Goal: Task Accomplishment & Management: Manage account settings

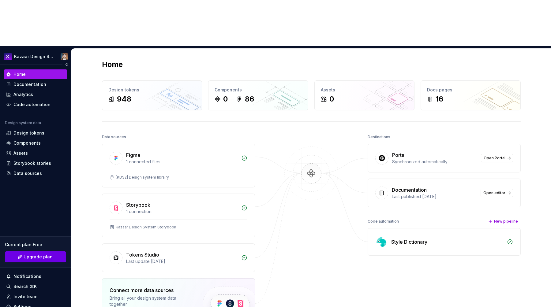
click at [32, 254] on span "Upgrade plan" at bounding box center [38, 257] width 29 height 6
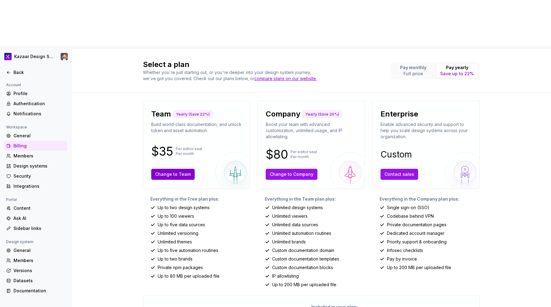
click at [175, 171] on span "Change to Team" at bounding box center [173, 174] width 36 height 6
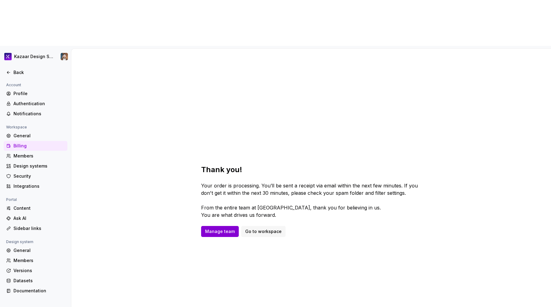
click at [216, 229] on span "Manage team" at bounding box center [220, 232] width 30 height 6
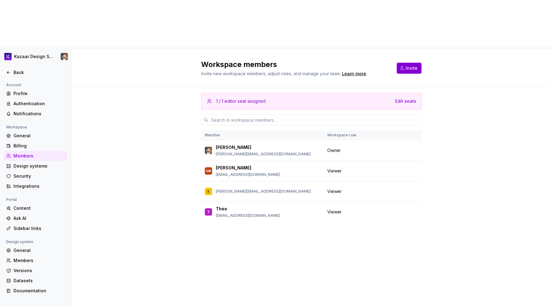
click at [410, 65] on span "Invite" at bounding box center [412, 68] width 12 height 6
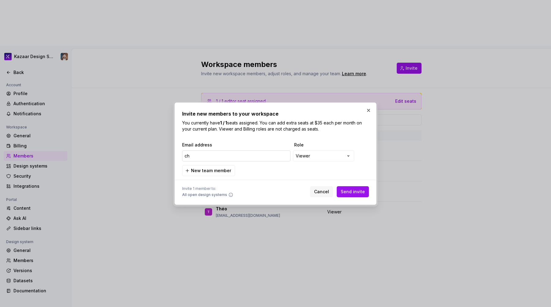
type input "c"
click at [240, 156] on input "email" at bounding box center [236, 156] width 108 height 11
paste input "[PERSON_NAME][EMAIL_ADDRESS][PERSON_NAME][DOMAIN_NAME]"
type input "[PERSON_NAME][EMAIL_ADDRESS][PERSON_NAME][DOMAIN_NAME]"
click at [346, 193] on span "Send invite" at bounding box center [353, 192] width 24 height 6
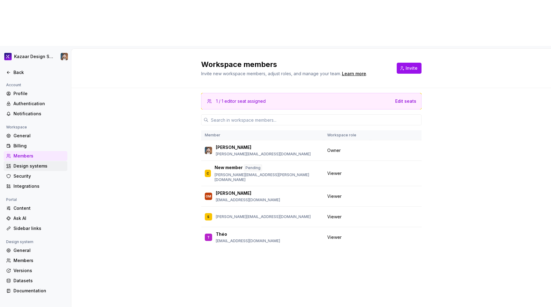
click at [21, 163] on div "Design systems" at bounding box center [38, 166] width 51 height 6
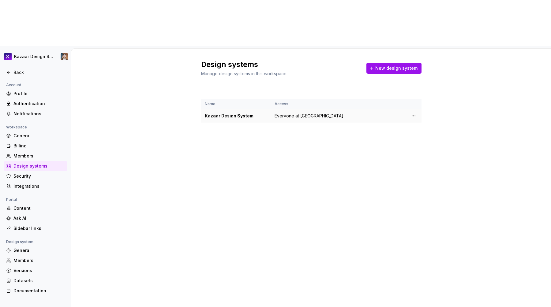
click at [279, 113] on span "Everyone at [GEOGRAPHIC_DATA]" at bounding box center [309, 116] width 69 height 6
click at [412, 68] on html "Kazaar Design System Back Account Profile Authentication Notifications Workspac…" at bounding box center [275, 153] width 551 height 307
click at [419, 81] on div "View members" at bounding box center [446, 82] width 70 height 10
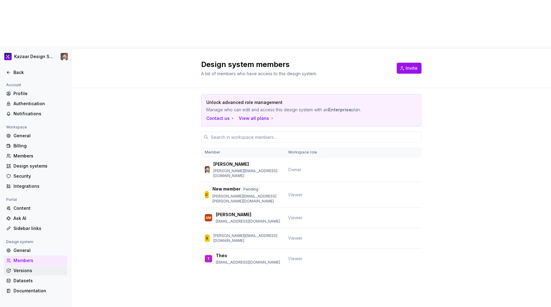
click at [34, 266] on div "Versions" at bounding box center [36, 271] width 64 height 10
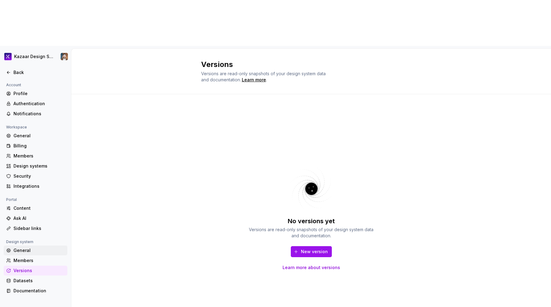
click at [24, 248] on div "General" at bounding box center [38, 251] width 51 height 6
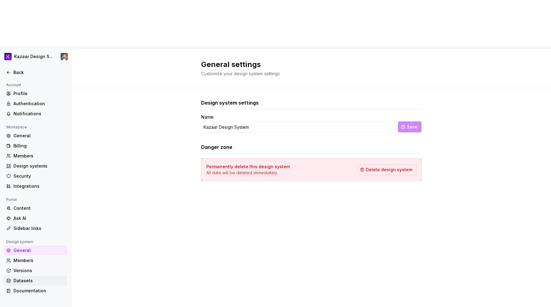
click at [21, 278] on div "Datasets" at bounding box center [38, 281] width 51 height 6
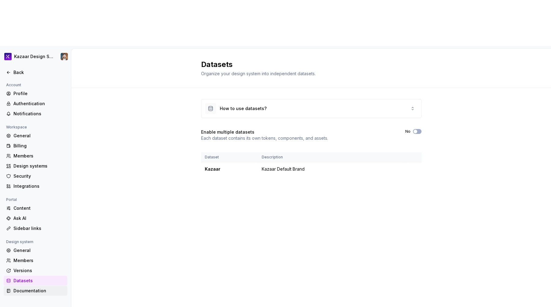
click at [22, 288] on div "Documentation" at bounding box center [38, 291] width 51 height 6
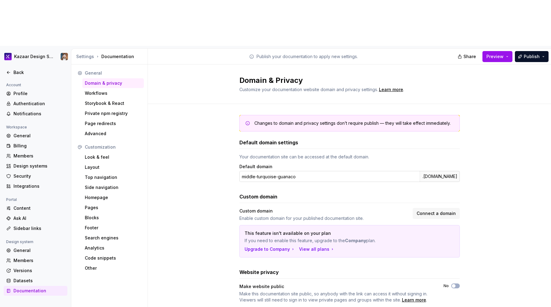
click at [307, 171] on input "middle-turquoise-guanaco" at bounding box center [329, 176] width 180 height 11
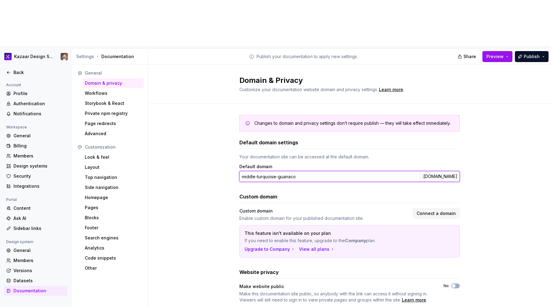
click at [307, 171] on input "middle-turquoise-guanaco" at bounding box center [329, 176] width 180 height 11
type input "kazaar"
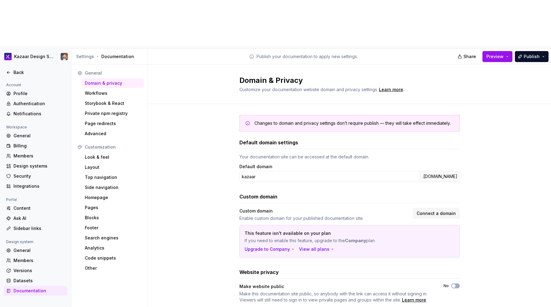
click at [487, 134] on div "Changes to domain and privacy settings don’t require publish — they will take e…" at bounding box center [349, 215] width 403 height 222
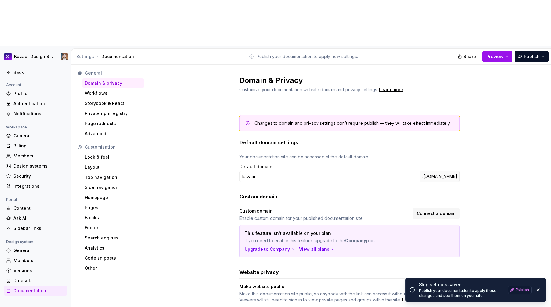
click at [518, 292] on span "Publish" at bounding box center [522, 290] width 13 height 5
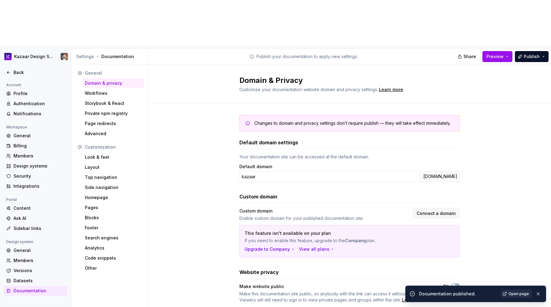
click at [512, 293] on span "Open page" at bounding box center [518, 294] width 21 height 5
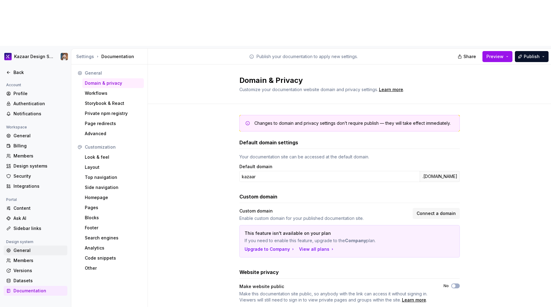
click at [38, 248] on div "General" at bounding box center [38, 251] width 51 height 6
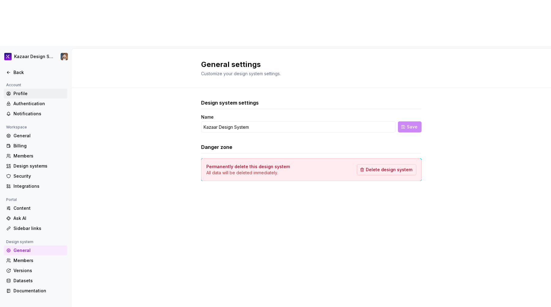
click at [26, 91] on div "Profile" at bounding box center [38, 94] width 51 height 6
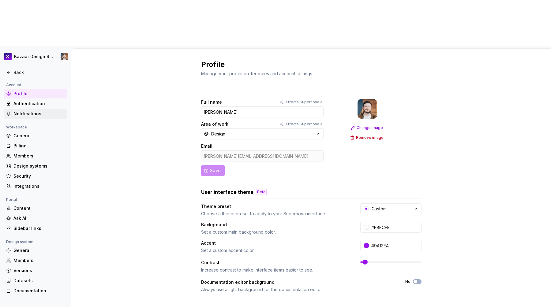
drag, startPoint x: 109, startPoint y: 100, endPoint x: 60, endPoint y: 69, distance: 58.7
click at [108, 100] on div "Full name Affects Supernova AI [PERSON_NAME] Area of work Affects Supernova AI …" at bounding box center [311, 242] width 480 height 308
click at [39, 99] on div "Authentication" at bounding box center [36, 104] width 64 height 10
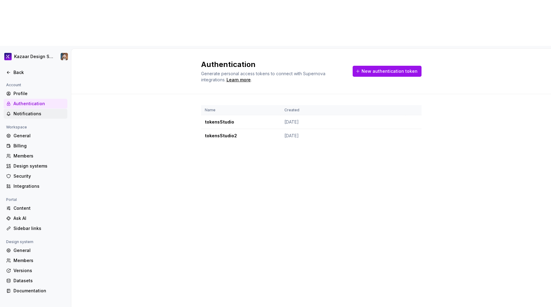
click at [31, 111] on div "Notifications" at bounding box center [38, 114] width 51 height 6
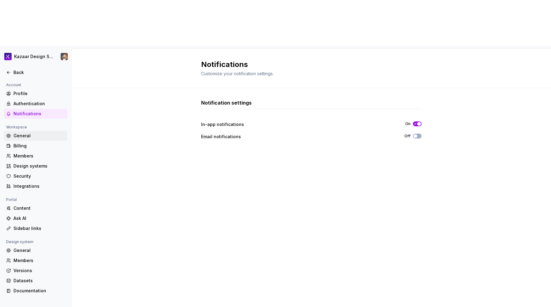
click at [22, 133] on div "General" at bounding box center [38, 136] width 51 height 6
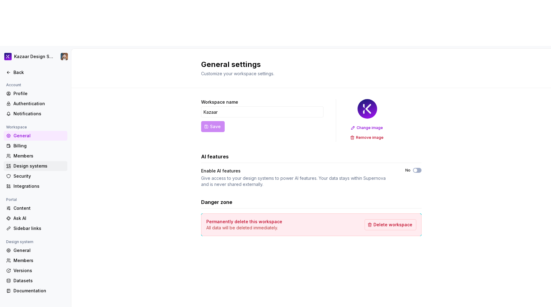
click at [28, 163] on div "Design systems" at bounding box center [38, 166] width 51 height 6
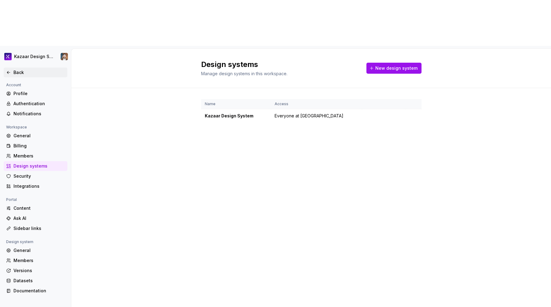
click at [21, 69] on div "Back" at bounding box center [38, 72] width 51 height 6
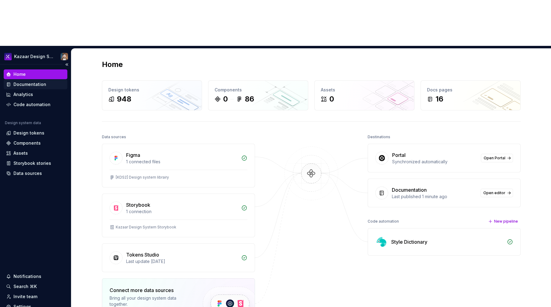
click at [29, 81] on div "Documentation" at bounding box center [29, 84] width 33 height 6
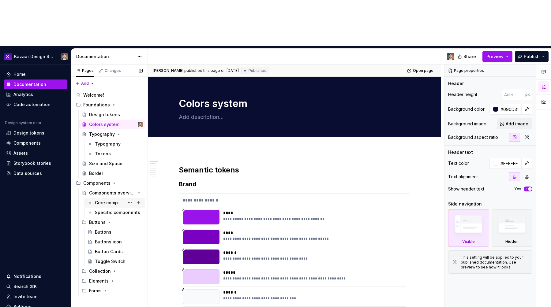
click at [97, 200] on div "Core components" at bounding box center [109, 203] width 29 height 6
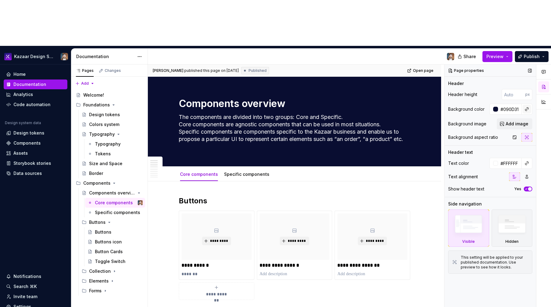
click at [526, 105] on button "button" at bounding box center [526, 109] width 9 height 9
click at [465, 251] on div "Comments Open comments No comments yet Select ‘Comment’ from the block context …" at bounding box center [497, 209] width 107 height 289
click at [495, 54] on span "Preview" at bounding box center [494, 57] width 17 height 6
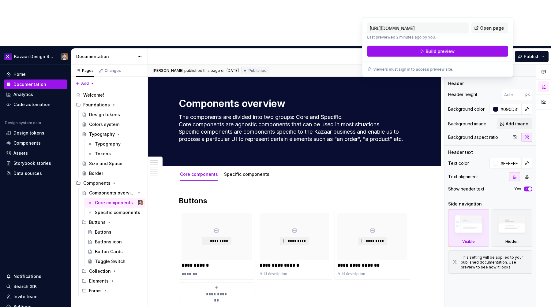
click at [495, 54] on span "Preview" at bounding box center [494, 57] width 17 height 6
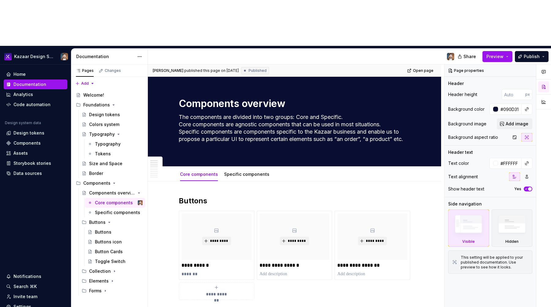
click at [529, 49] on div "Share Preview Publish" at bounding box center [505, 57] width 92 height 16
click at [523, 51] on button "Publish" at bounding box center [532, 56] width 34 height 11
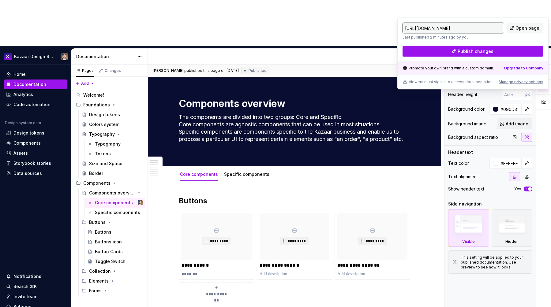
click at [484, 286] on div "Page properties Header Header height px Background color #090D31 Background ima…" at bounding box center [490, 209] width 92 height 289
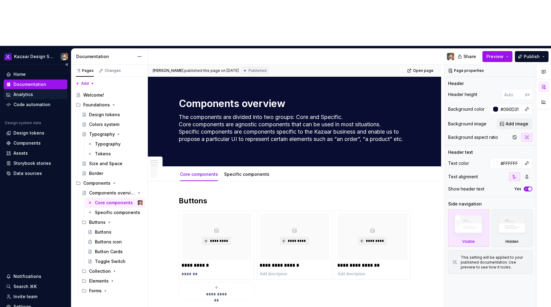
click at [25, 92] on div "Analytics" at bounding box center [23, 95] width 20 height 6
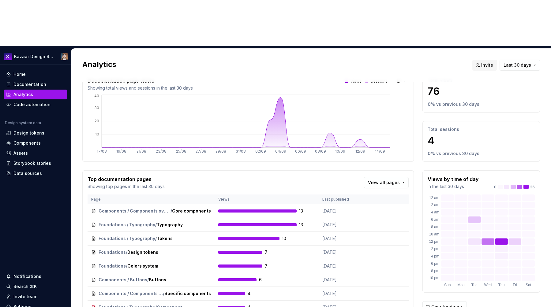
scroll to position [39, 0]
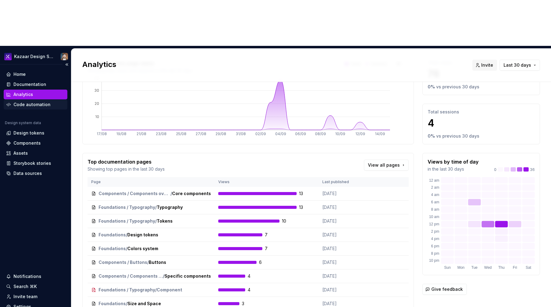
click at [38, 100] on div "Code automation" at bounding box center [36, 105] width 64 height 10
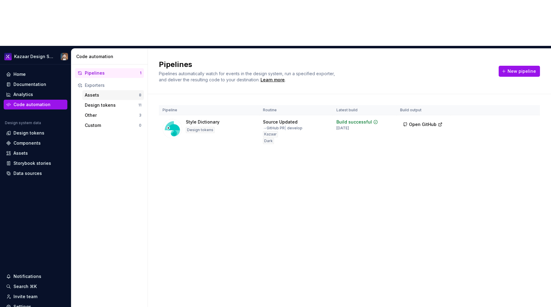
click at [104, 92] on div "Assets" at bounding box center [112, 95] width 54 height 6
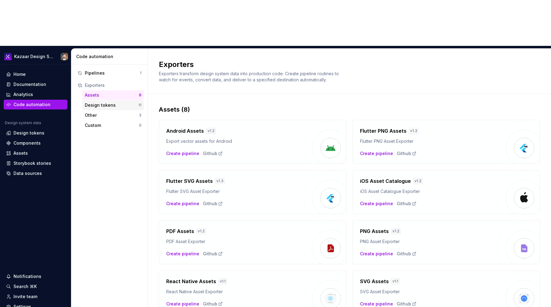
click at [105, 102] on div "Design tokens" at bounding box center [112, 105] width 54 height 6
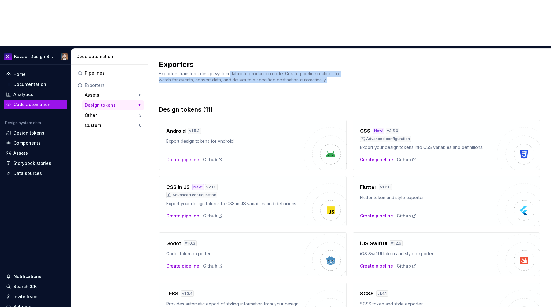
drag, startPoint x: 235, startPoint y: 28, endPoint x: 362, endPoint y: 37, distance: 127.0
click at [362, 49] on div "Exporters Exporters transform design system data into production code. Create p…" at bounding box center [349, 72] width 403 height 46
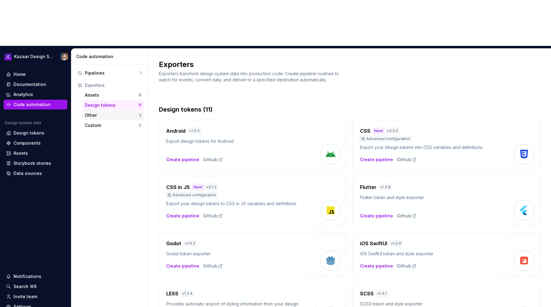
click at [104, 112] on div "Other" at bounding box center [112, 115] width 54 height 6
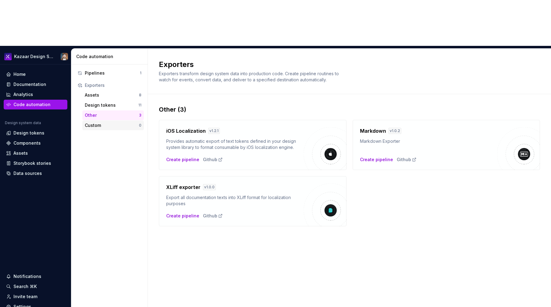
click at [93, 122] on div "Custom" at bounding box center [112, 125] width 54 height 6
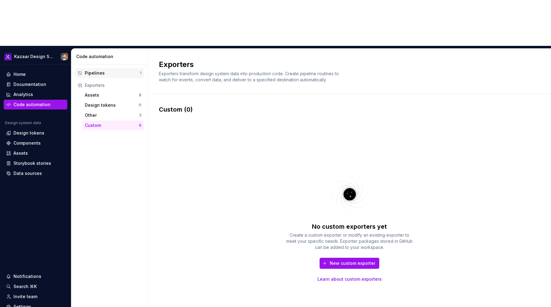
click at [113, 70] on div "Pipelines" at bounding box center [112, 73] width 55 height 6
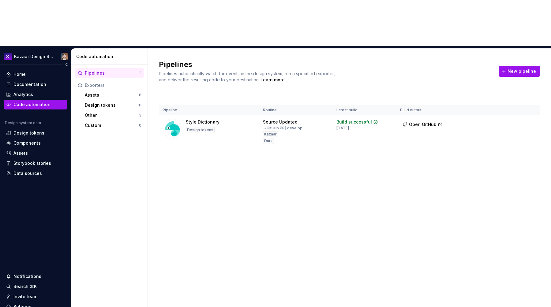
click at [37, 121] on div "Design system data" at bounding box center [36, 124] width 64 height 7
click at [36, 130] on div "Design tokens" at bounding box center [28, 133] width 31 height 6
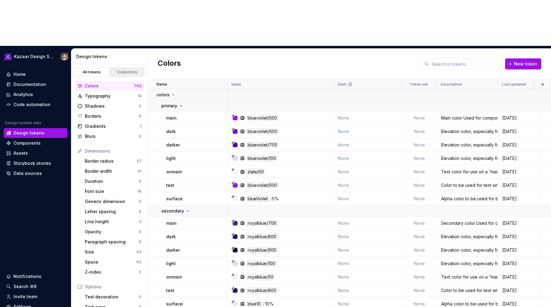
click at [121, 70] on div "Collections" at bounding box center [127, 72] width 31 height 5
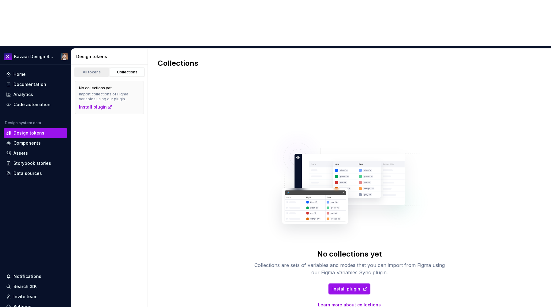
click at [94, 68] on link "All tokens" at bounding box center [91, 72] width 35 height 9
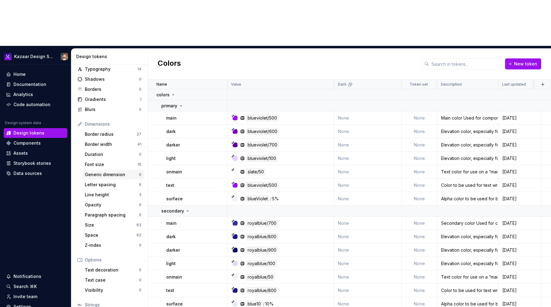
scroll to position [28, 0]
click at [372, 111] on td "None" at bounding box center [367, 117] width 67 height 13
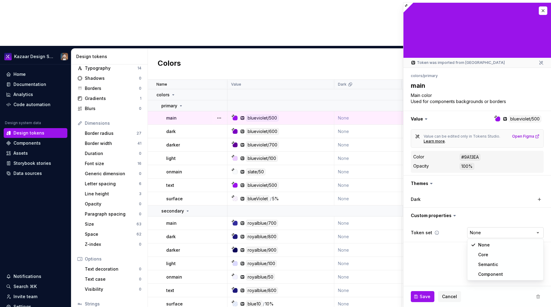
click at [496, 233] on html "Kazaar Design System Home Documentation Analytics Code automation Design system…" at bounding box center [275, 153] width 551 height 307
click at [541, 5] on div at bounding box center [477, 30] width 148 height 55
click at [541, 7] on button "button" at bounding box center [543, 10] width 9 height 9
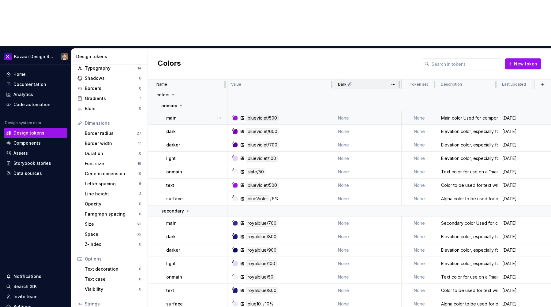
click at [350, 84] on icon at bounding box center [349, 85] width 3 height 3
click at [37, 140] on div "Components" at bounding box center [26, 143] width 27 height 6
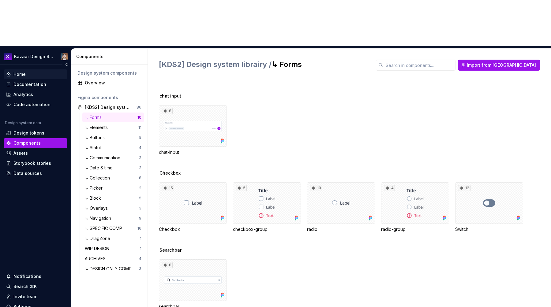
click at [17, 71] on div "Home" at bounding box center [19, 74] width 12 height 6
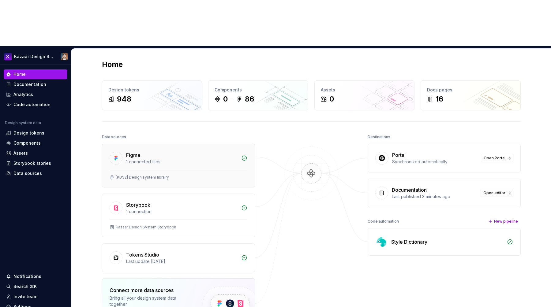
click at [182, 170] on div "[KDS2] Design system librairy" at bounding box center [178, 178] width 152 height 17
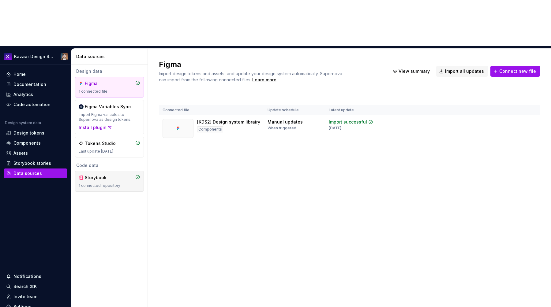
click at [112, 175] on div "Storybook 1 connected repository" at bounding box center [110, 181] width 62 height 13
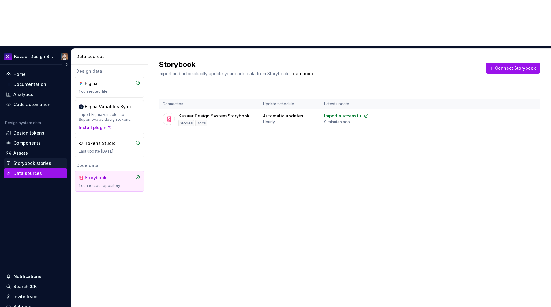
click at [46, 160] on div "Storybook stories" at bounding box center [32, 163] width 38 height 6
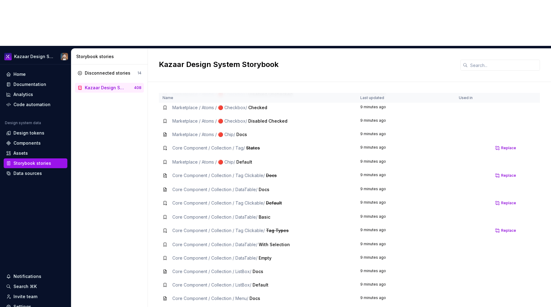
scroll to position [1690, 0]
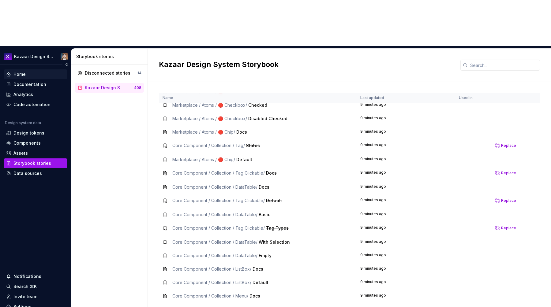
click at [30, 71] on div "Home" at bounding box center [35, 74] width 59 height 6
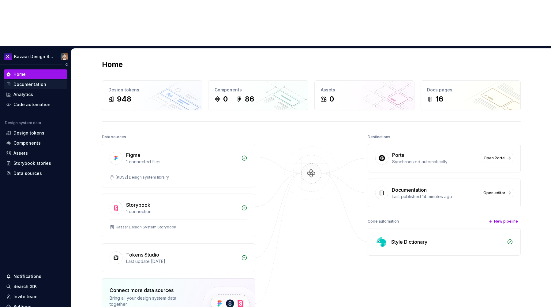
click at [29, 81] on div "Documentation" at bounding box center [29, 84] width 33 height 6
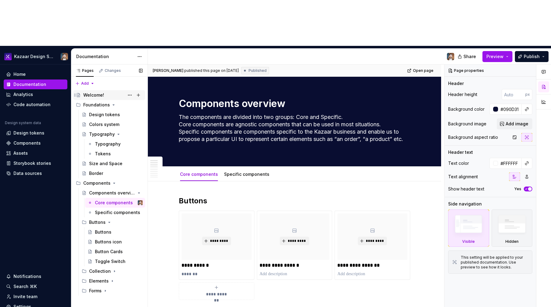
click at [87, 92] on div "Welcome!" at bounding box center [93, 95] width 21 height 6
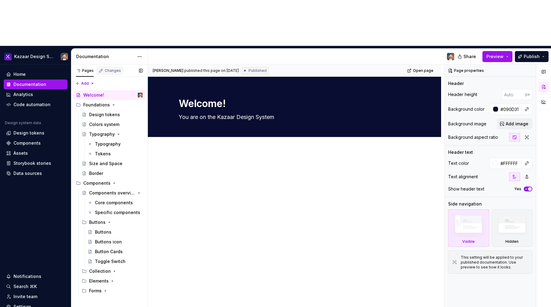
click at [108, 68] on div "Changes" at bounding box center [113, 70] width 16 height 5
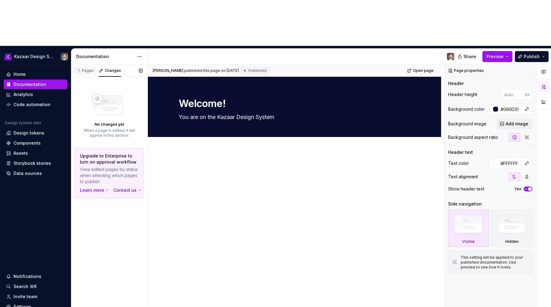
click at [88, 68] on div "Pages" at bounding box center [85, 70] width 18 height 5
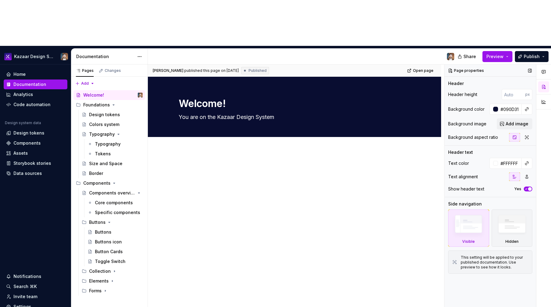
click at [526, 187] on icon "button" at bounding box center [526, 189] width 5 height 4
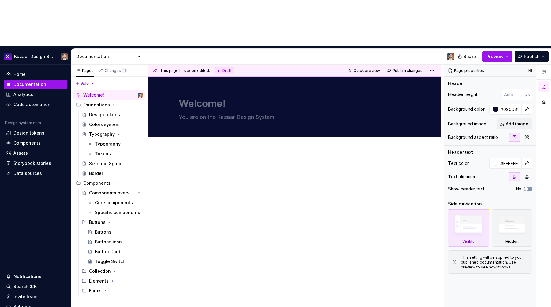
click at [526, 187] on span "button" at bounding box center [526, 189] width 4 height 4
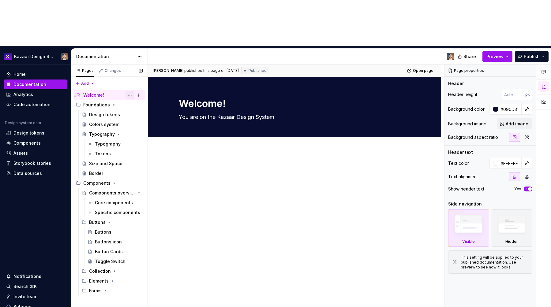
click at [128, 91] on button "Page tree" at bounding box center [129, 95] width 9 height 9
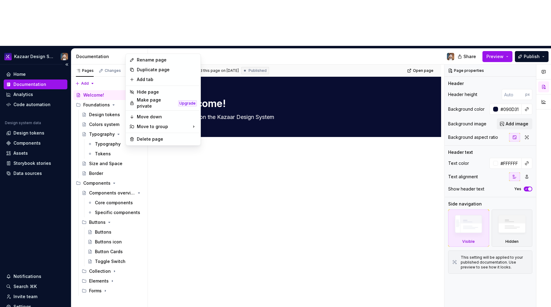
click at [37, 65] on html "Kazaar Design System Home Documentation Analytics Code automation Design system…" at bounding box center [275, 153] width 551 height 307
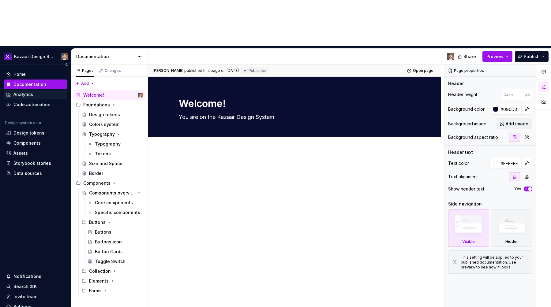
click at [28, 92] on div "Analytics" at bounding box center [23, 95] width 20 height 6
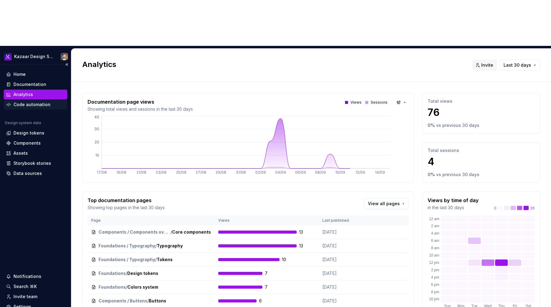
click at [24, 102] on div "Code automation" at bounding box center [31, 105] width 37 height 6
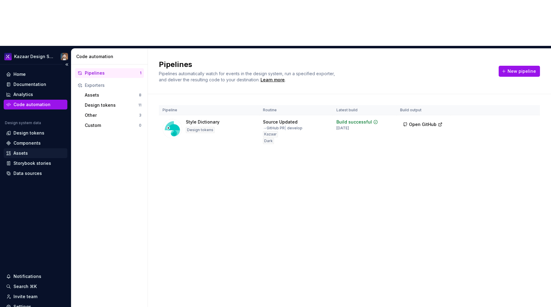
click at [24, 150] on div "Assets" at bounding box center [20, 153] width 14 height 6
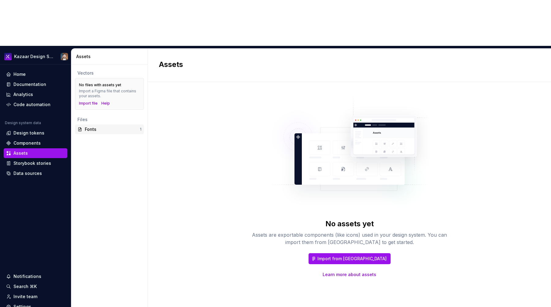
click at [88, 126] on div "Fonts" at bounding box center [112, 129] width 55 height 6
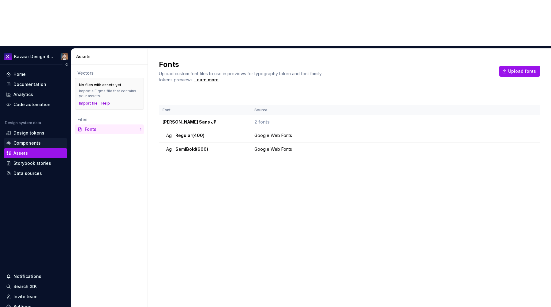
click at [23, 140] on div "Components" at bounding box center [26, 143] width 27 height 6
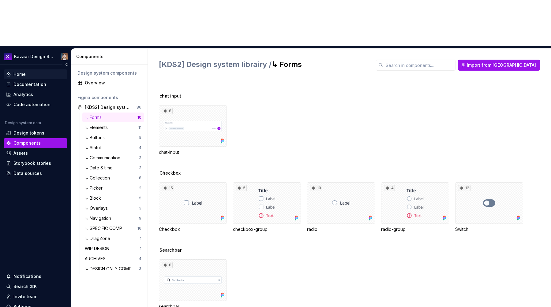
click at [39, 69] on div "Home" at bounding box center [36, 74] width 64 height 10
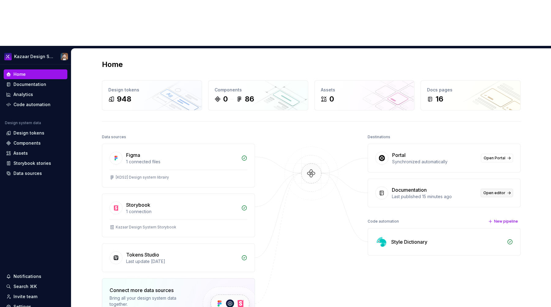
click at [484, 191] on span "Open editor" at bounding box center [494, 193] width 22 height 5
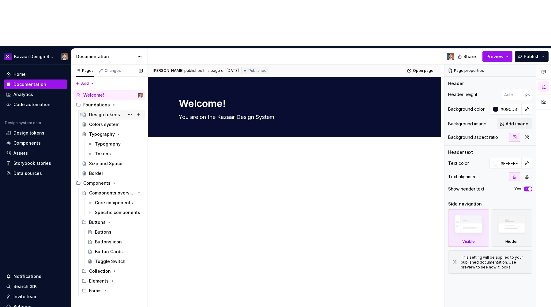
click at [99, 112] on div "Design tokens" at bounding box center [104, 115] width 31 height 6
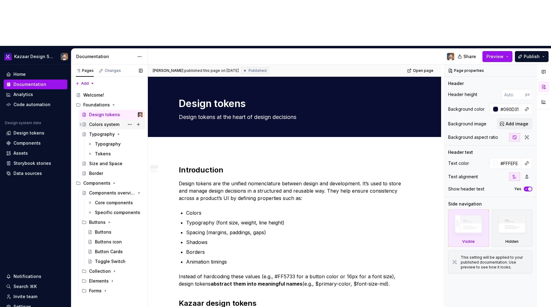
click at [94, 121] on div "Colors system" at bounding box center [104, 124] width 30 height 6
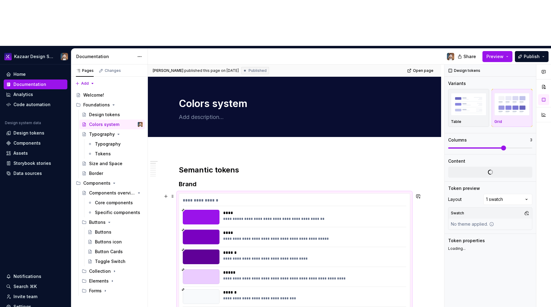
type textarea "*"
click at [230, 197] on div "**********" at bounding box center [294, 201] width 223 height 9
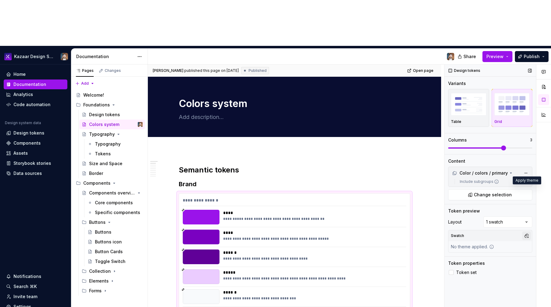
click at [525, 232] on button "button" at bounding box center [526, 236] width 9 height 9
drag, startPoint x: 469, startPoint y: 249, endPoint x: 467, endPoint y: 240, distance: 9.1
click at [469, 249] on div "Comments Open comments No comments yet Select ‘Comment’ from the block context …" at bounding box center [497, 209] width 107 height 289
click at [460, 270] on span "Token set" at bounding box center [466, 272] width 21 height 5
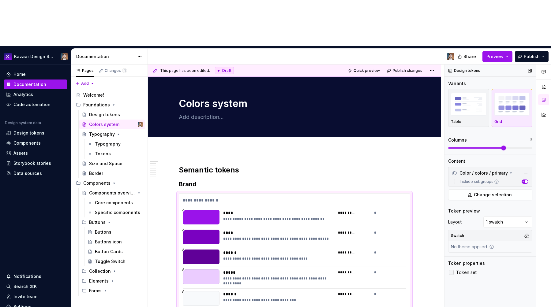
click at [460, 270] on span "Token set" at bounding box center [466, 272] width 21 height 5
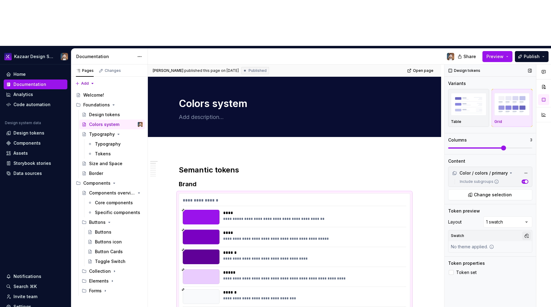
click at [525, 232] on button "button" at bounding box center [526, 236] width 9 height 9
click at [481, 214] on div "Dark" at bounding box center [498, 213] width 58 height 6
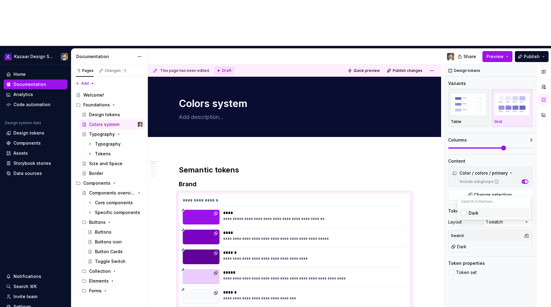
click at [481, 214] on div "Dark" at bounding box center [498, 213] width 58 height 6
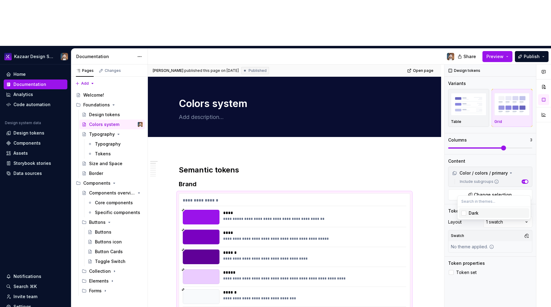
click at [481, 214] on div "Dark" at bounding box center [498, 213] width 58 height 6
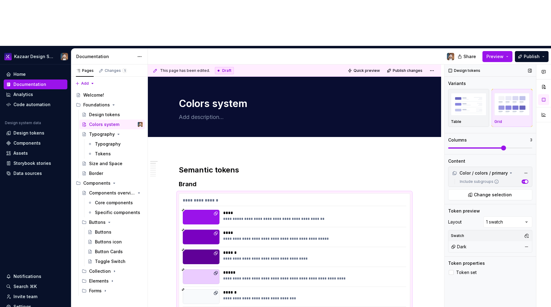
click at [490, 239] on div "Comments Open comments No comments yet Select ‘Comment’ from the block context …" at bounding box center [497, 209] width 107 height 289
click at [527, 232] on button "button" at bounding box center [526, 236] width 9 height 9
type input "li"
click at [502, 239] on div "Comments Open comments No comments yet Select ‘Comment’ from the block context …" at bounding box center [497, 209] width 107 height 289
click at [529, 232] on button "button" at bounding box center [526, 236] width 9 height 9
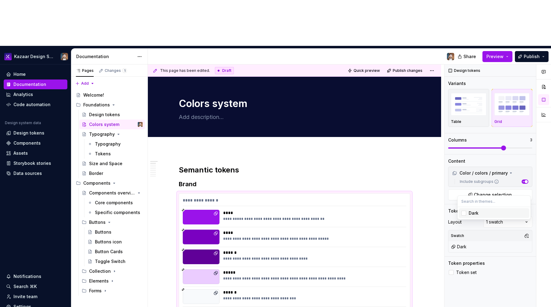
click at [474, 214] on div "Dark" at bounding box center [474, 213] width 10 height 6
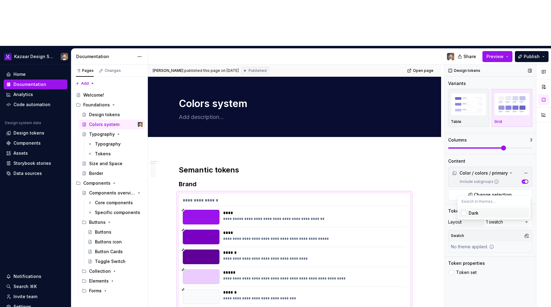
click at [499, 243] on div "Comments Open comments No comments yet Select ‘Comment’ from the block context …" at bounding box center [497, 209] width 107 height 289
click at [20, 130] on div "Design tokens" at bounding box center [28, 133] width 31 height 6
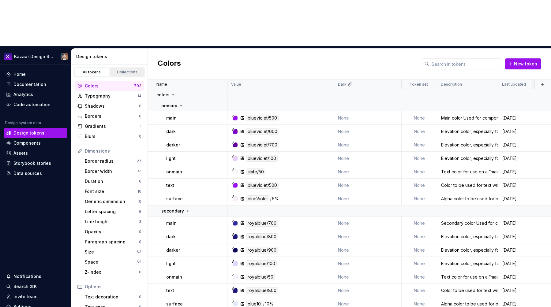
click at [123, 70] on div "Collections" at bounding box center [127, 72] width 31 height 5
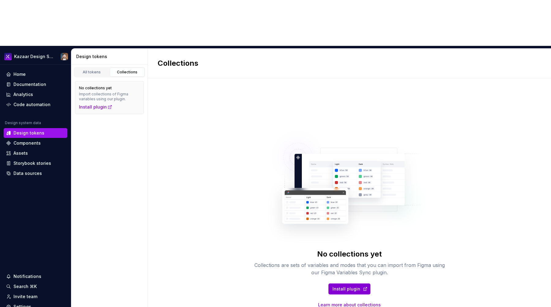
click at [345, 286] on span "Install plugin" at bounding box center [346, 289] width 28 height 6
click at [93, 67] on div "All tokens Collections" at bounding box center [109, 72] width 71 height 10
click at [93, 70] on div "All tokens" at bounding box center [92, 72] width 31 height 5
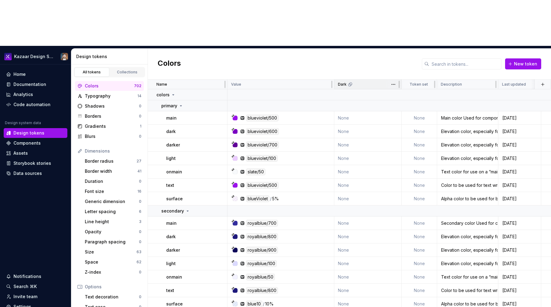
click at [350, 80] on div "Dark" at bounding box center [367, 85] width 67 height 10
click at [349, 82] on icon at bounding box center [350, 83] width 3 height 3
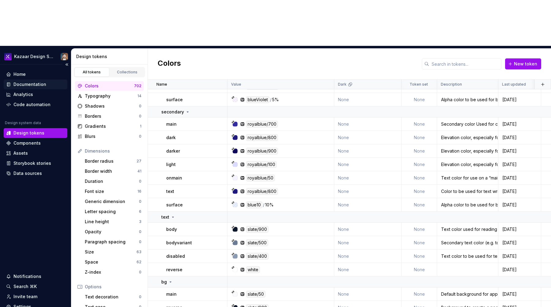
click at [24, 81] on div "Documentation" at bounding box center [29, 84] width 33 height 6
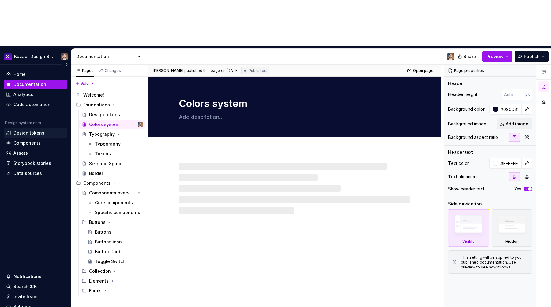
type textarea "*"
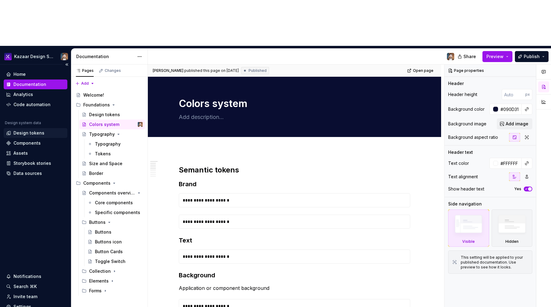
click at [23, 130] on div "Design tokens" at bounding box center [28, 133] width 31 height 6
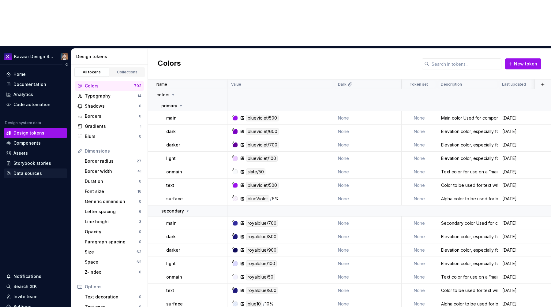
click at [20, 170] on div "Data sources" at bounding box center [27, 173] width 28 height 6
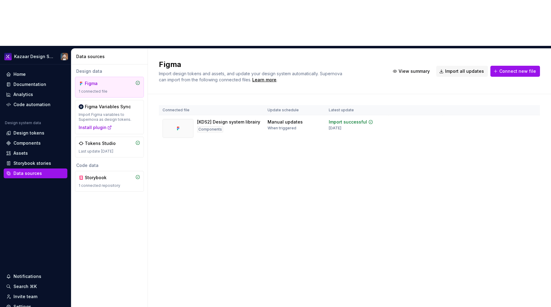
click at [209, 186] on div "Figma Import design tokens and assets, and update your design system automatica…" at bounding box center [349, 201] width 403 height 305
